Goal: Task Accomplishment & Management: Use online tool/utility

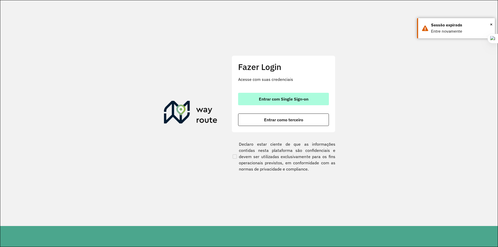
click at [254, 95] on button "Entrar com Single Sign-on" at bounding box center [283, 99] width 91 height 12
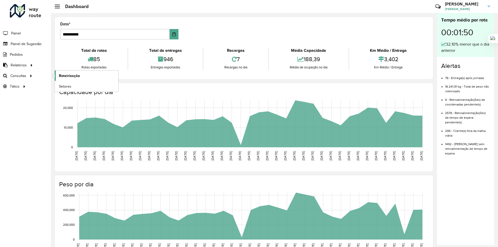
click at [66, 75] on span "Roteirização" at bounding box center [69, 75] width 21 height 5
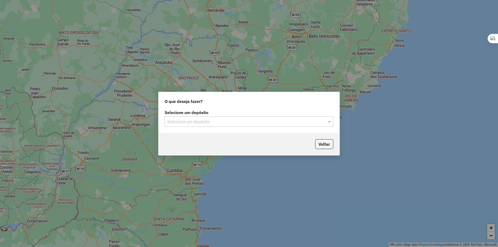
click at [258, 120] on input "text" at bounding box center [243, 122] width 153 height 6
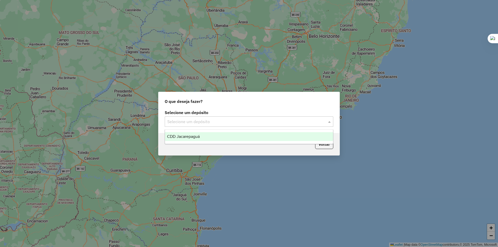
click at [225, 137] on div "CDD Jacarepaguá" at bounding box center [249, 136] width 168 height 9
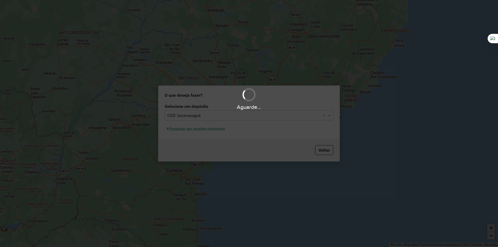
click at [195, 131] on div "Aguarde..." at bounding box center [249, 123] width 498 height 247
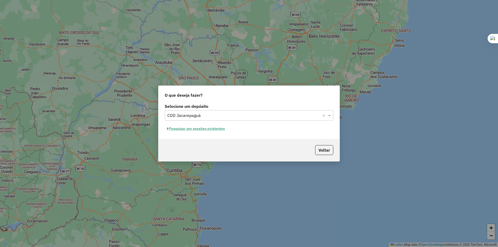
click at [200, 130] on button "Pesquisar por sessões existentes" at bounding box center [196, 129] width 63 height 8
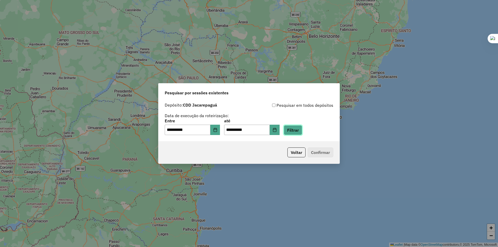
click at [302, 131] on button "Filtrar" at bounding box center [293, 130] width 18 height 10
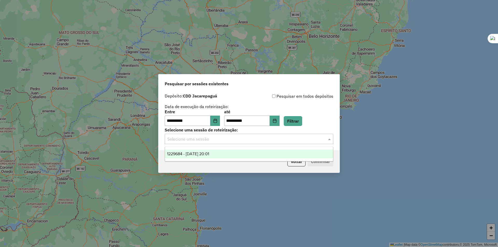
click at [214, 140] on input "text" at bounding box center [243, 139] width 153 height 6
click at [208, 152] on span "1229684 - 14/08/2025 20:01" at bounding box center [188, 154] width 42 height 4
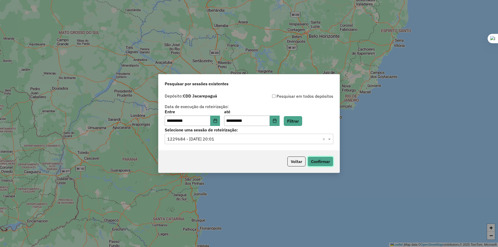
click at [316, 160] on button "Confirmar" at bounding box center [321, 162] width 26 height 10
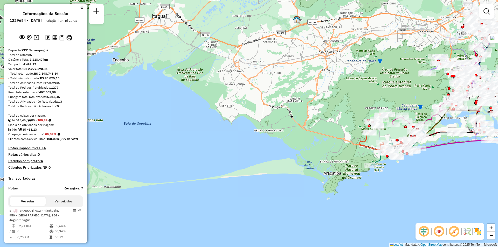
drag, startPoint x: 126, startPoint y: 79, endPoint x: 468, endPoint y: 141, distance: 347.9
click at [468, 141] on icon at bounding box center [461, 145] width 133 height 24
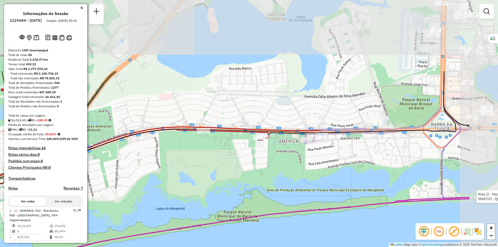
drag, startPoint x: 335, startPoint y: 128, endPoint x: 260, endPoint y: 219, distance: 118.4
click at [260, 219] on div "Rota 21 - Placa RHT5D85 55042097 - VIVIANA DE LIMA SUDE Rota 22 - Placa BBJ5E43…" at bounding box center [249, 123] width 498 height 247
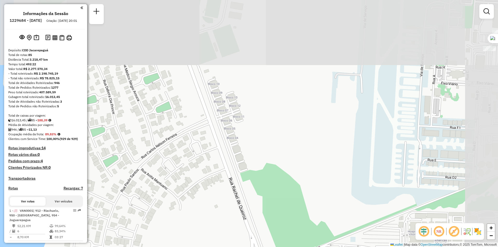
drag, startPoint x: 363, startPoint y: 93, endPoint x: 316, endPoint y: 234, distance: 149.0
click at [317, 233] on div "Rota 21 - Placa RHT5D85 55042097 - VIVIANA DE LIMA SUDE Rota 22 - Placa BBJ5E43…" at bounding box center [249, 123] width 498 height 247
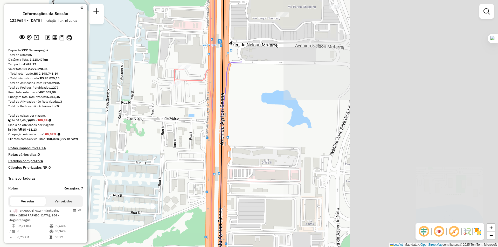
drag, startPoint x: 370, startPoint y: 101, endPoint x: 51, endPoint y: 115, distance: 318.8
click at [51, 115] on hb-router-mapa "Informações da Sessão 1229684 - [DATE] Criação: [DATE] 20:01 Depósito: CDD Jaca…" at bounding box center [249, 123] width 498 height 247
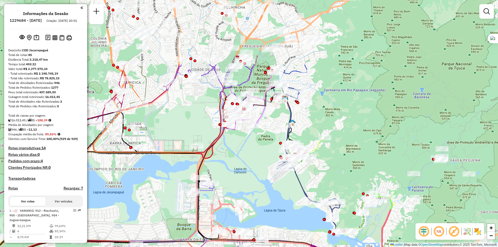
drag, startPoint x: 420, startPoint y: 72, endPoint x: 268, endPoint y: 161, distance: 176.2
click at [268, 161] on div "Rota 21 - Placa RHT5D85 55042097 - VIVIANA DE LIMA SUDE Rota 22 - Placa BBJ5E43…" at bounding box center [249, 123] width 498 height 247
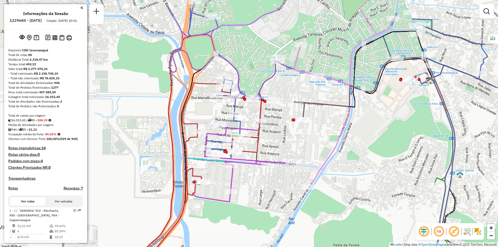
drag, startPoint x: 285, startPoint y: 102, endPoint x: 310, endPoint y: 130, distance: 37.4
click at [308, 131] on div "Rota 21 - Placa RHT5D85 55042097 - VIVIANA DE LIMA SUDE Rota 22 - Placa BBJ5E43…" at bounding box center [249, 123] width 498 height 247
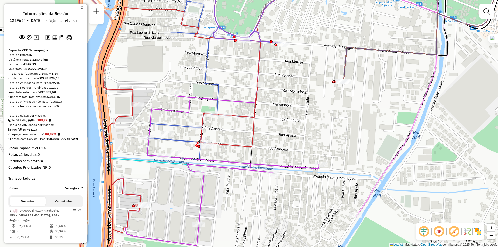
drag, startPoint x: 281, startPoint y: 144, endPoint x: 311, endPoint y: 144, distance: 29.6
click at [311, 144] on div "Rota 21 - Placa RHT5D85 55042097 - VIVIANA DE LIMA SUDE Rota 22 - Placa BBJ5E43…" at bounding box center [249, 123] width 498 height 247
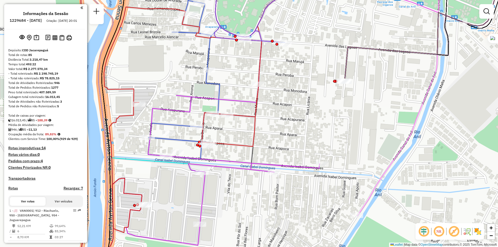
click at [425, 233] on em at bounding box center [424, 231] width 12 height 12
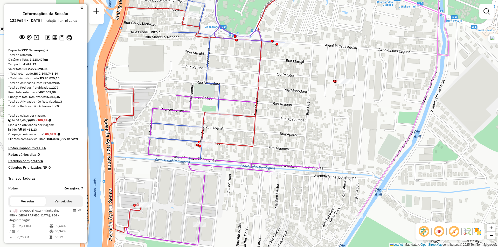
click at [425, 233] on em at bounding box center [424, 231] width 12 height 12
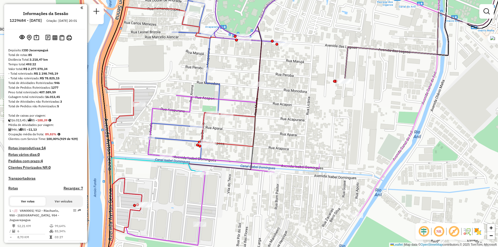
click at [425, 233] on em at bounding box center [424, 231] width 12 height 12
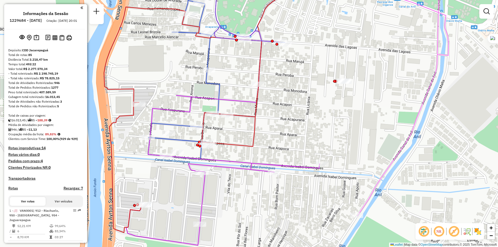
click at [466, 232] on img at bounding box center [467, 231] width 8 height 8
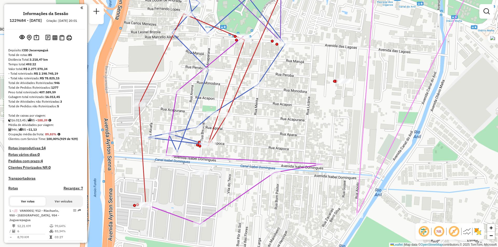
click at [466, 232] on img at bounding box center [467, 231] width 8 height 8
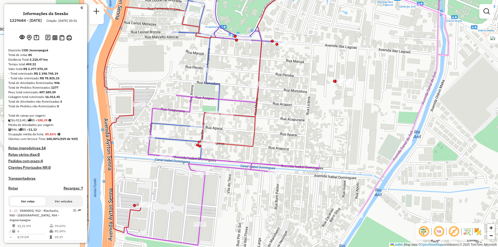
click at [476, 232] on img at bounding box center [478, 231] width 8 height 8
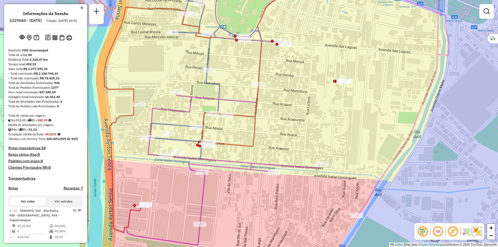
click at [476, 232] on img at bounding box center [477, 231] width 9 height 9
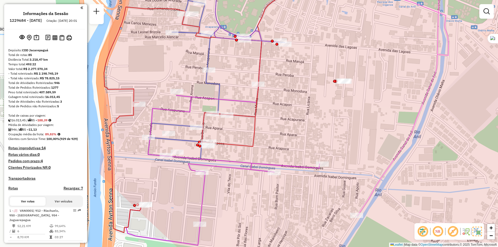
click at [479, 235] on img at bounding box center [477, 231] width 9 height 9
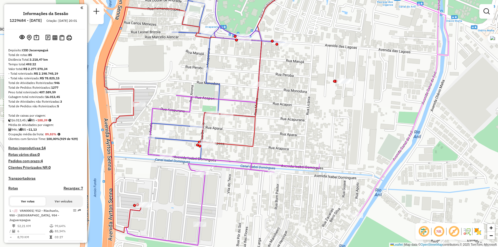
click at [439, 231] on em at bounding box center [439, 231] width 12 height 12
click at [439, 232] on em at bounding box center [439, 231] width 12 height 12
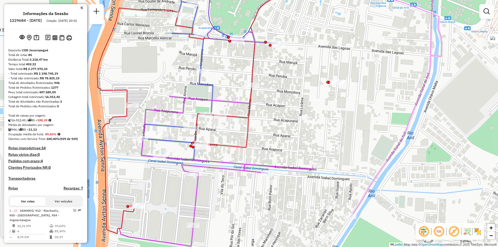
drag, startPoint x: 355, startPoint y: 37, endPoint x: 349, endPoint y: 38, distance: 6.8
click at [349, 38] on div "Rota 21 - Placa RHT5D85 55042097 - VIVIANA DE LIMA SUDE Rota 22 - Placa BBJ5E43…" at bounding box center [249, 123] width 498 height 247
